Goal: Find specific page/section: Find specific page/section

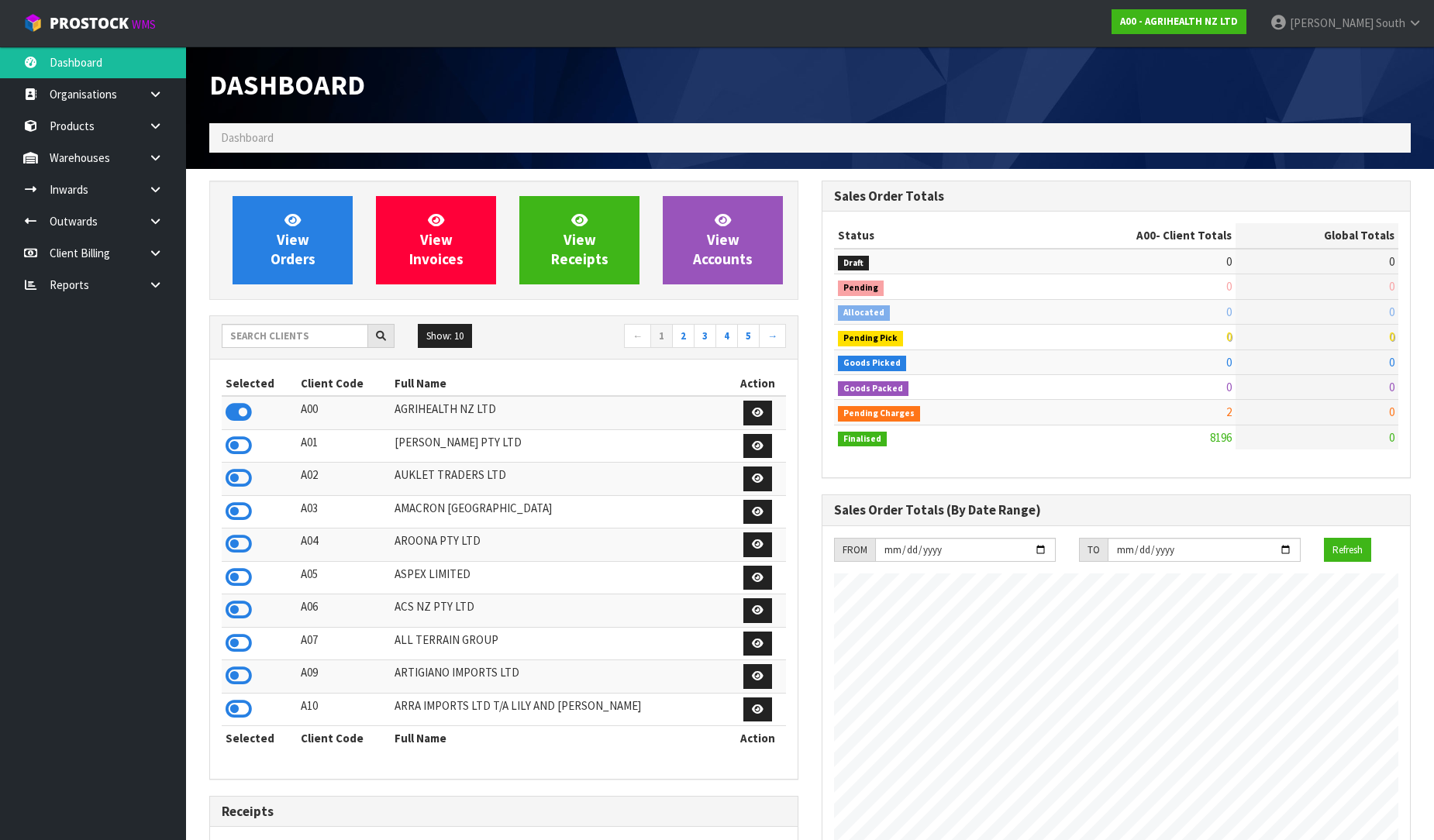
scroll to position [1175, 613]
click at [314, 334] on input "text" at bounding box center [294, 335] width 146 height 24
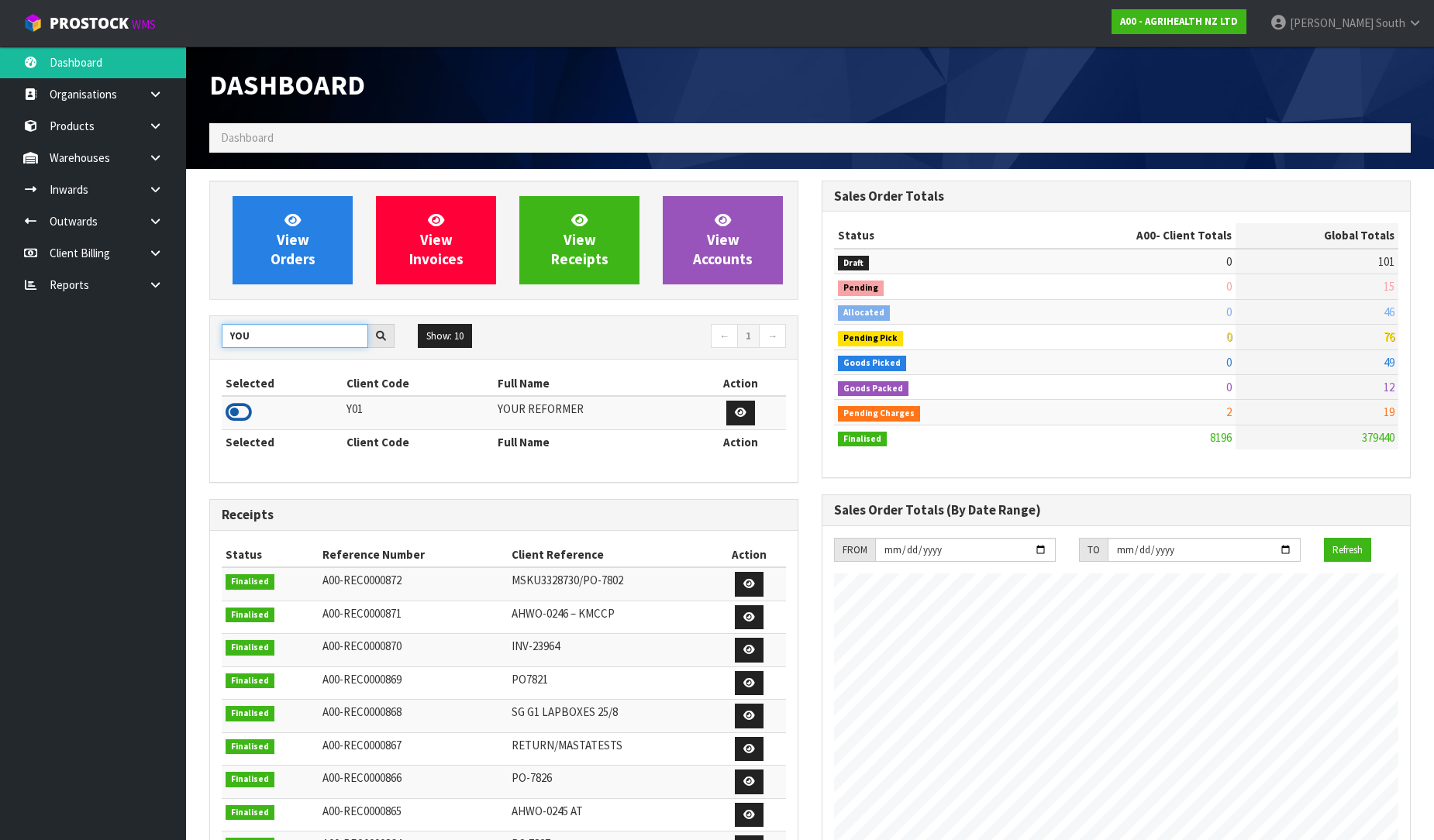
type input "YOU"
click at [243, 422] on icon at bounding box center [238, 412] width 26 height 24
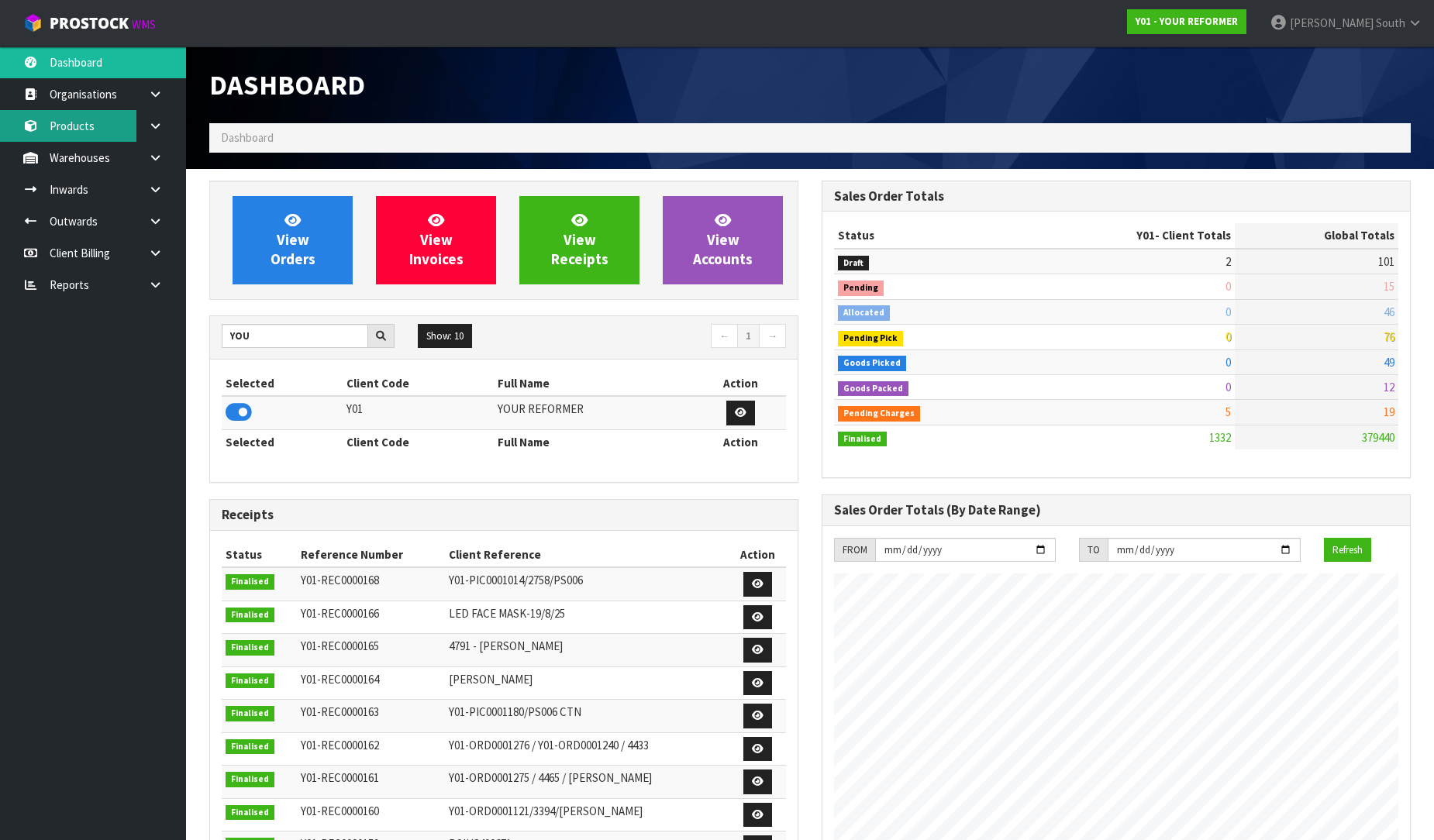
click at [121, 125] on link "Products" at bounding box center [93, 126] width 186 height 32
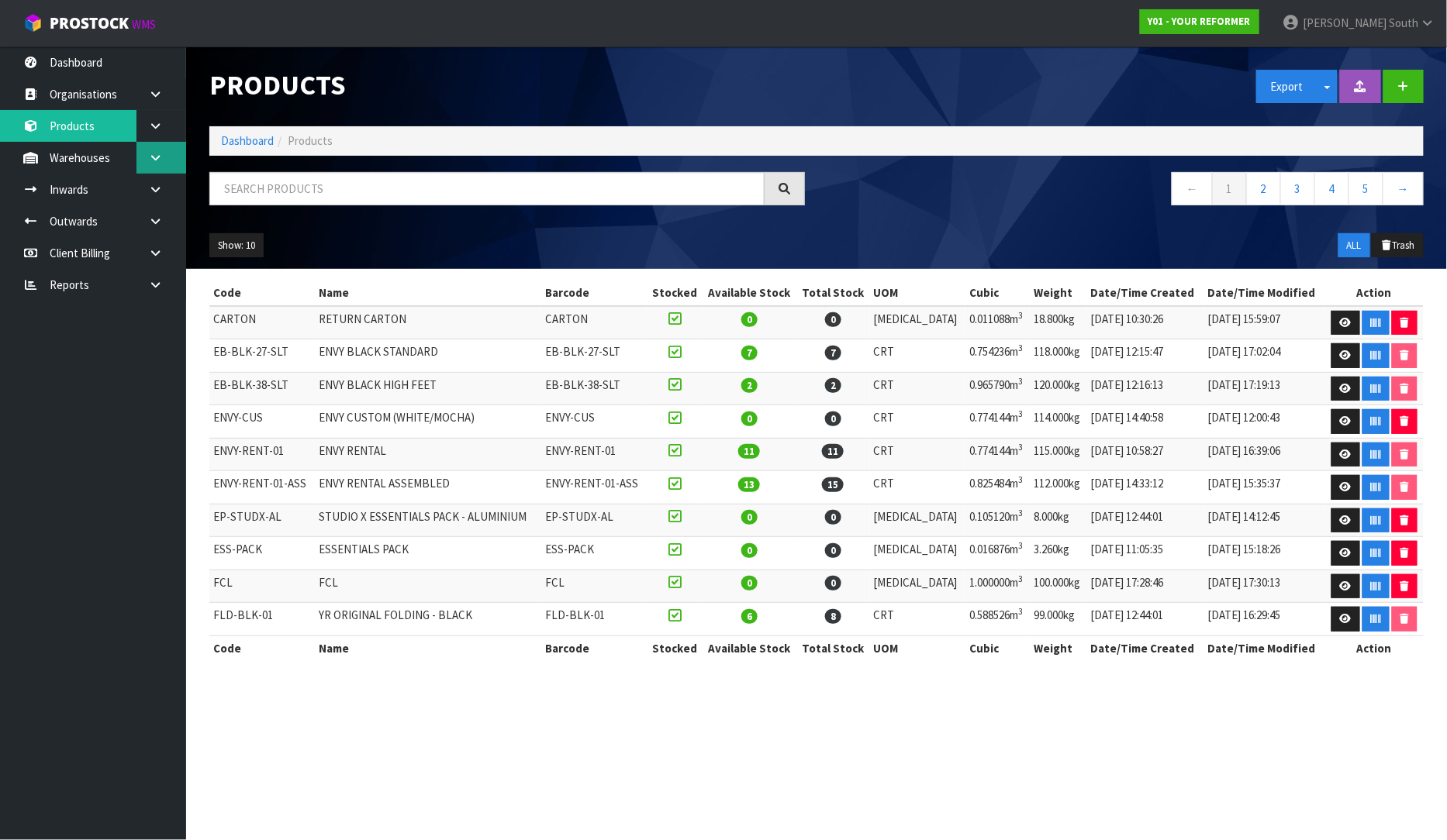
click at [144, 151] on link at bounding box center [161, 158] width 50 height 32
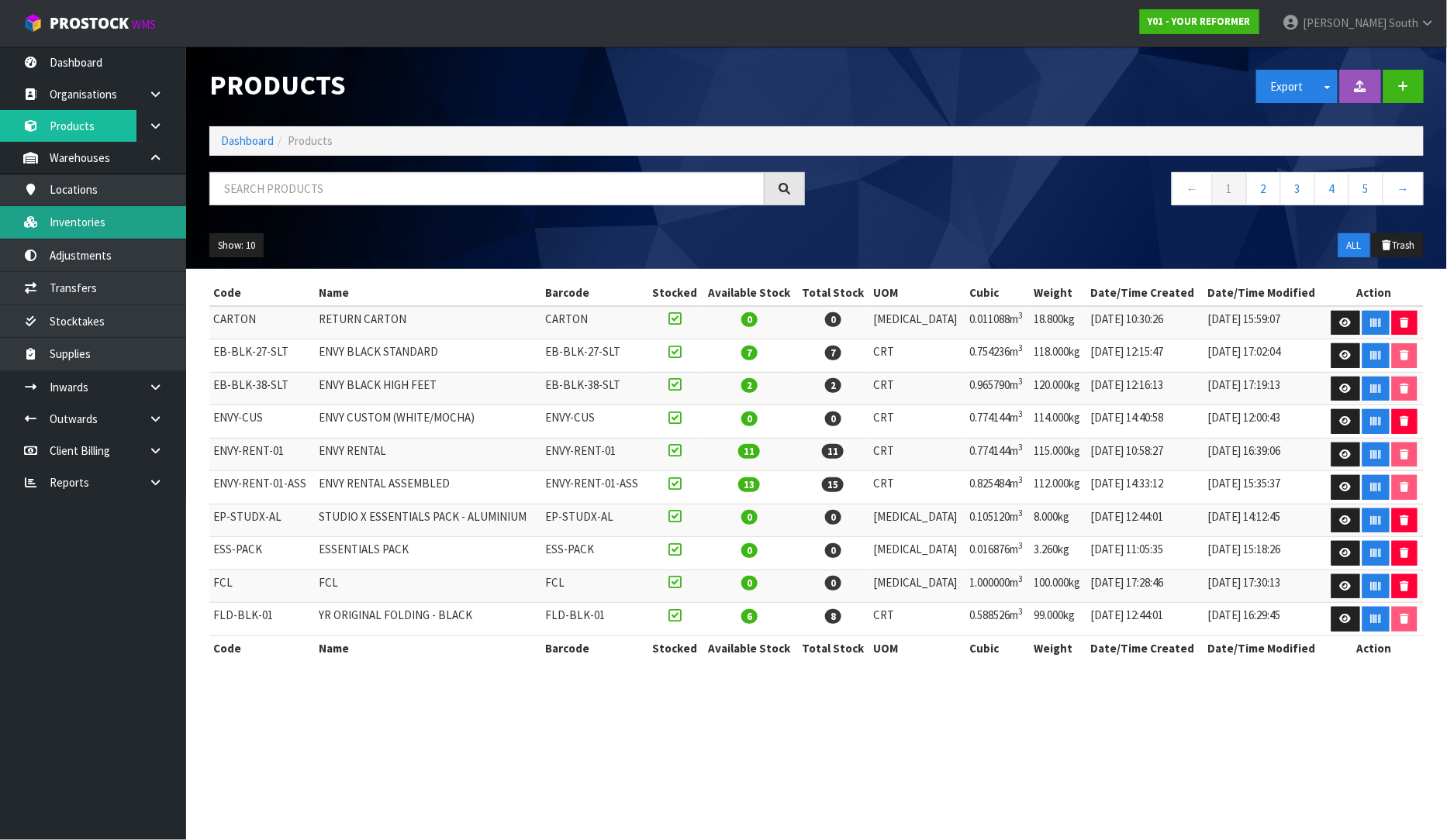
click at [65, 230] on link "Inventories" at bounding box center [93, 222] width 186 height 32
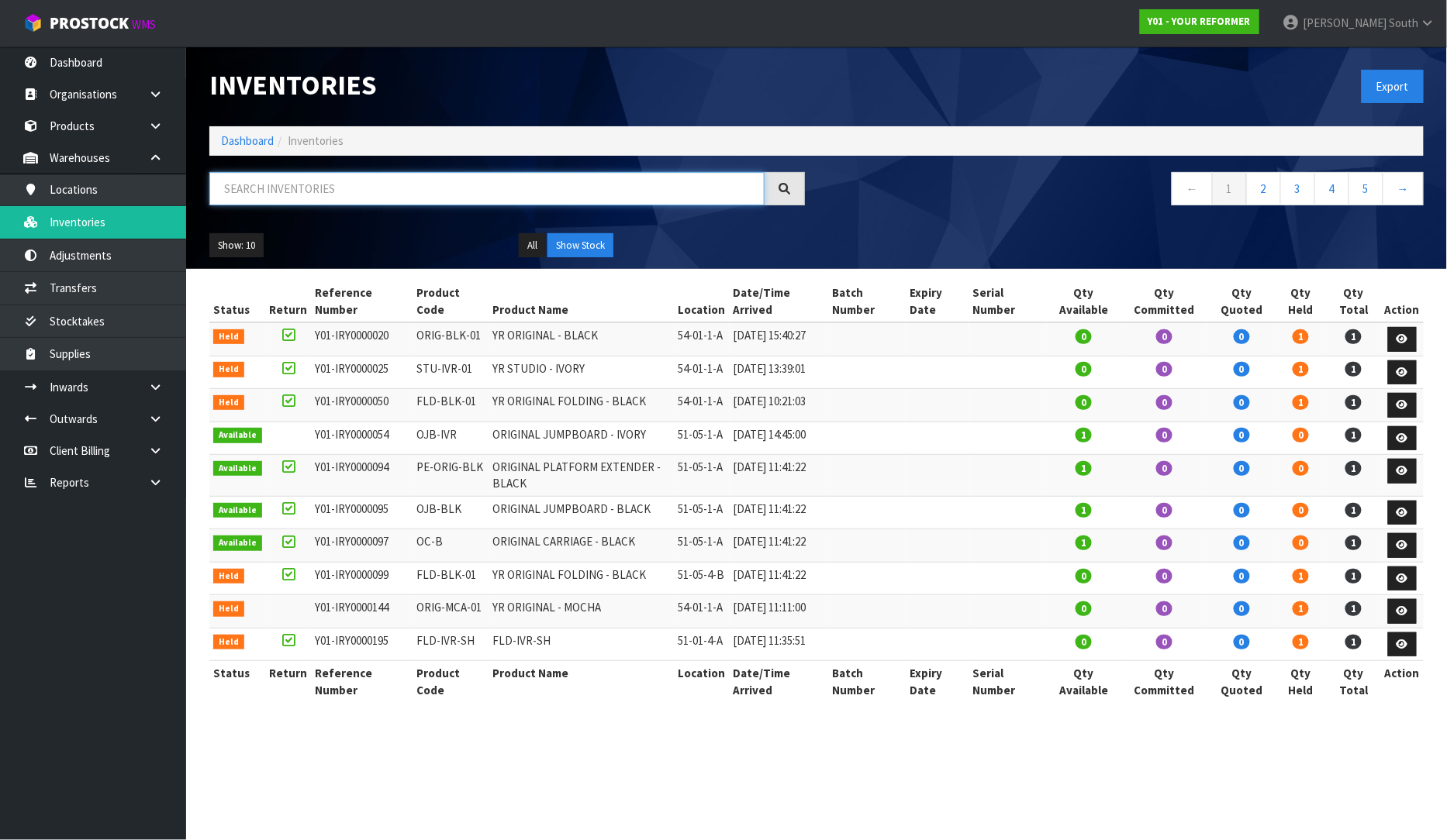
click at [385, 183] on input "text" at bounding box center [487, 188] width 555 height 33
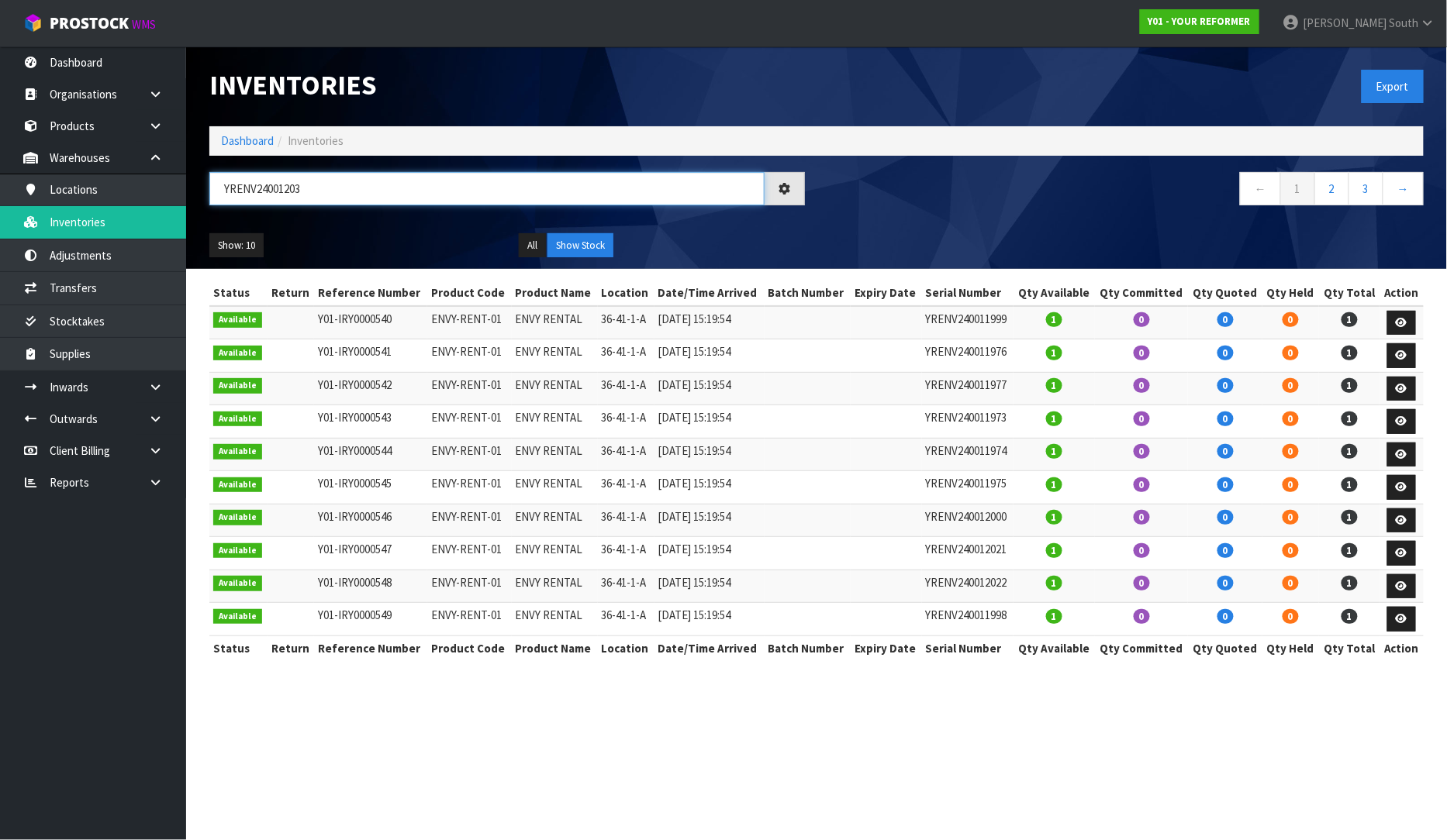
type input "YRENV240012039"
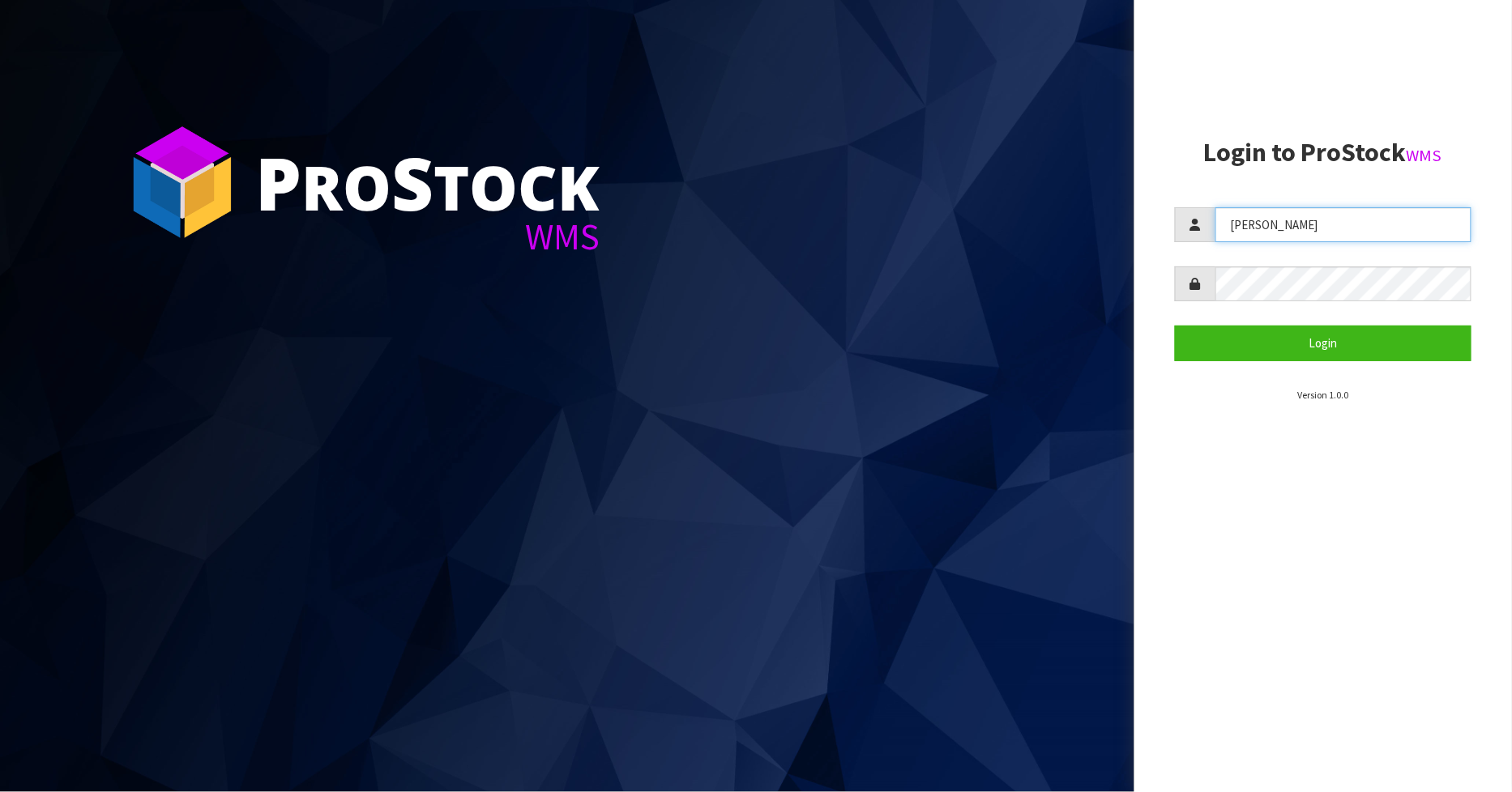
drag, startPoint x: 1282, startPoint y: 223, endPoint x: 1045, endPoint y: 223, distance: 237.0
click at [1045, 223] on div "P ro S tock WMS Login to ProStock WMS Zackary Login Version 1.0.0" at bounding box center [756, 396] width 1512 height 792
type input "JAMES"
click at [1023, 343] on div "P ro S tock WMS Login to ProStock WMS JAMES Login Version 1.0.0" at bounding box center [756, 396] width 1512 height 792
click at [1175, 326] on button "Login" at bounding box center [1323, 343] width 298 height 34
